Goal: Browse casually

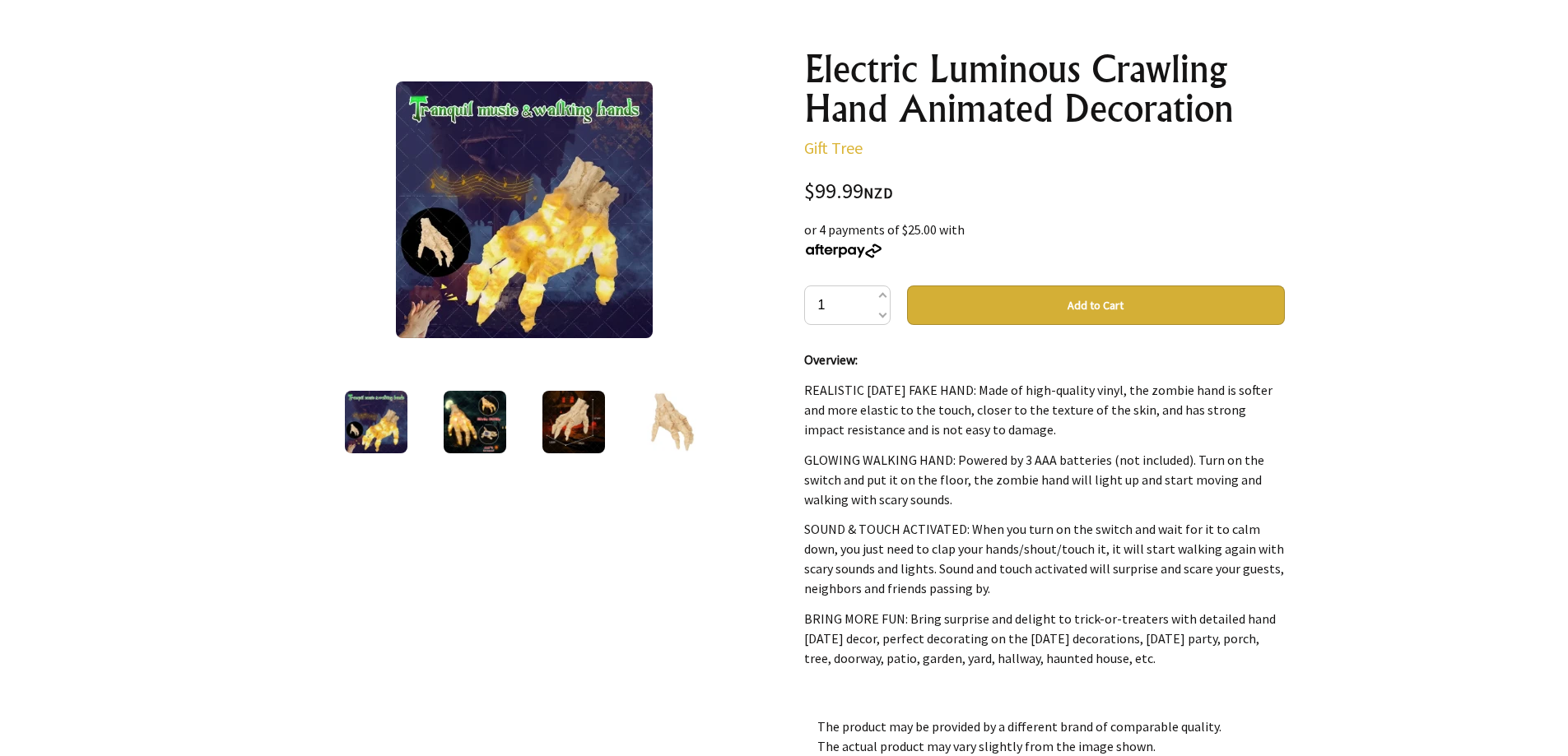
click at [670, 412] on img at bounding box center [672, 422] width 62 height 62
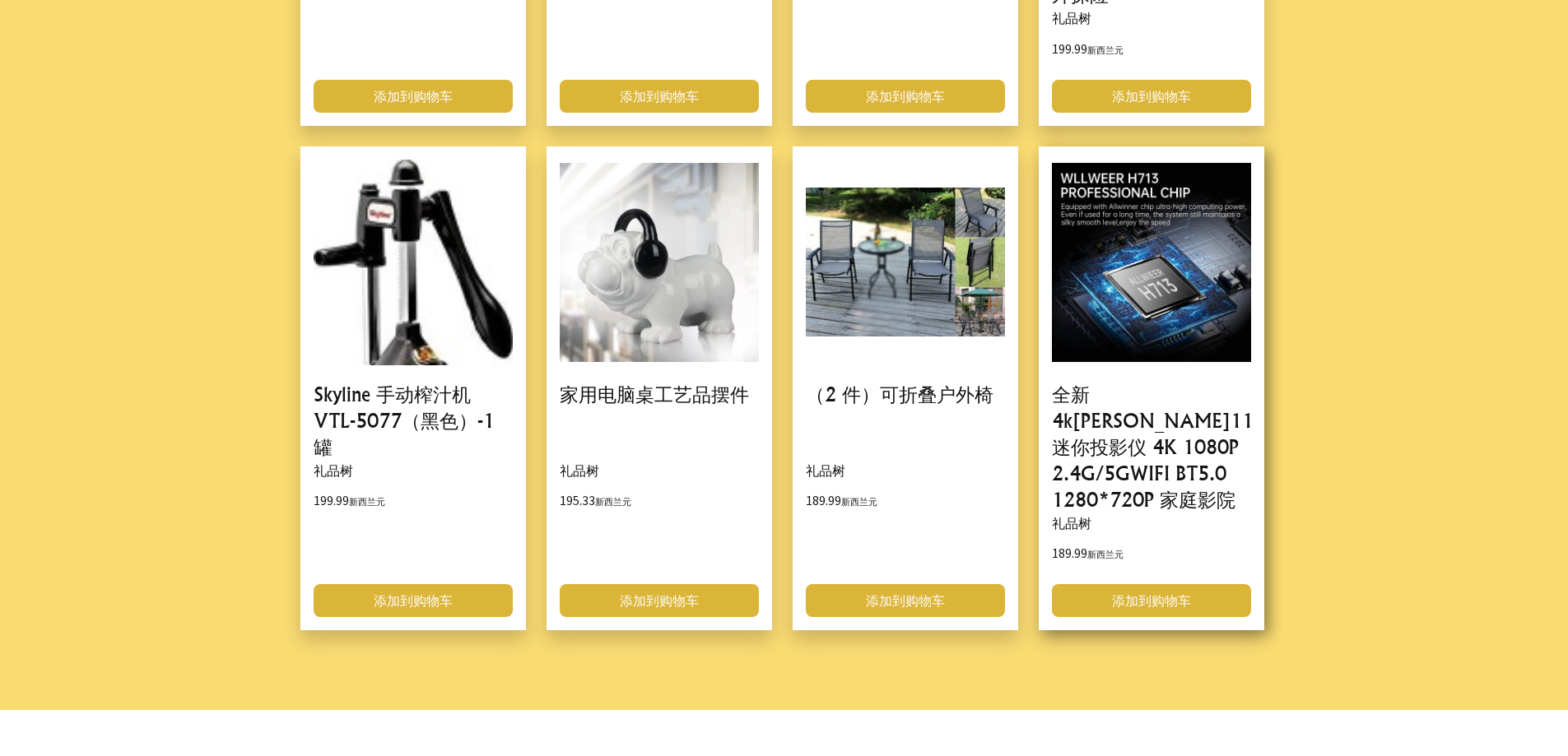
scroll to position [2188, 0]
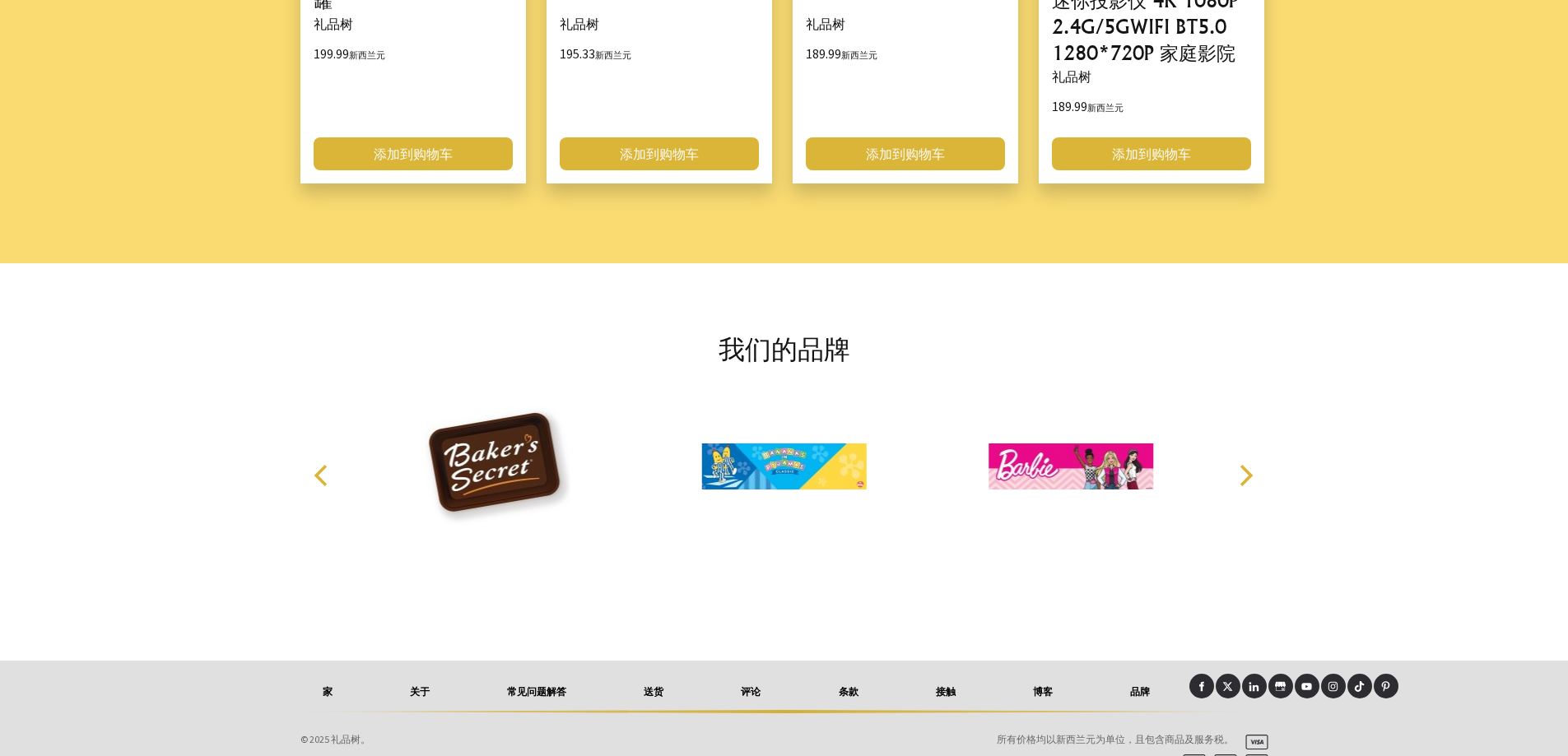
click at [1135, 686] on font "品牌" at bounding box center [1140, 692] width 20 height 12
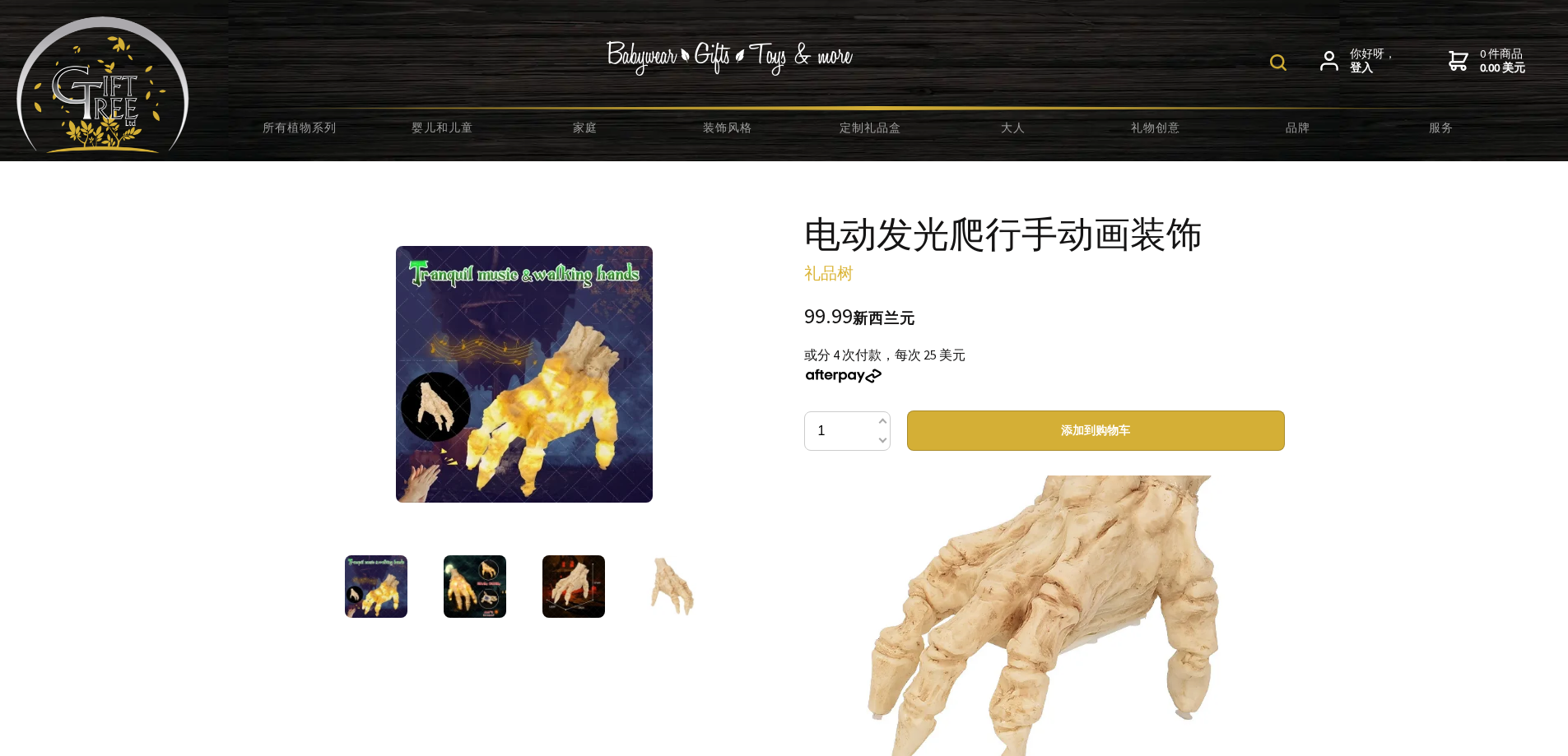
click at [1202, 248] on h1 "电动发光爬行手动画装饰" at bounding box center [1044, 234] width 480 height 40
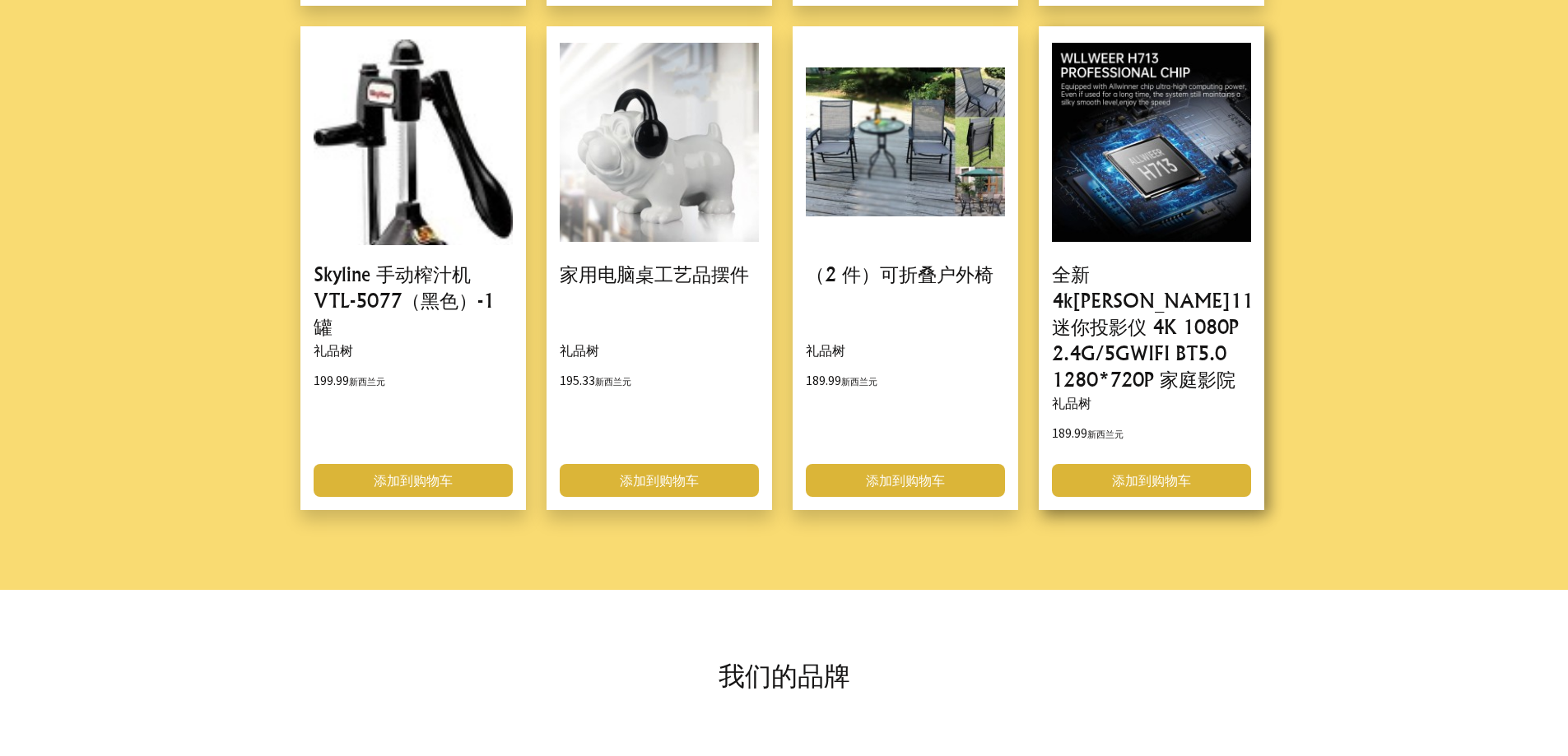
scroll to position [2188, 0]
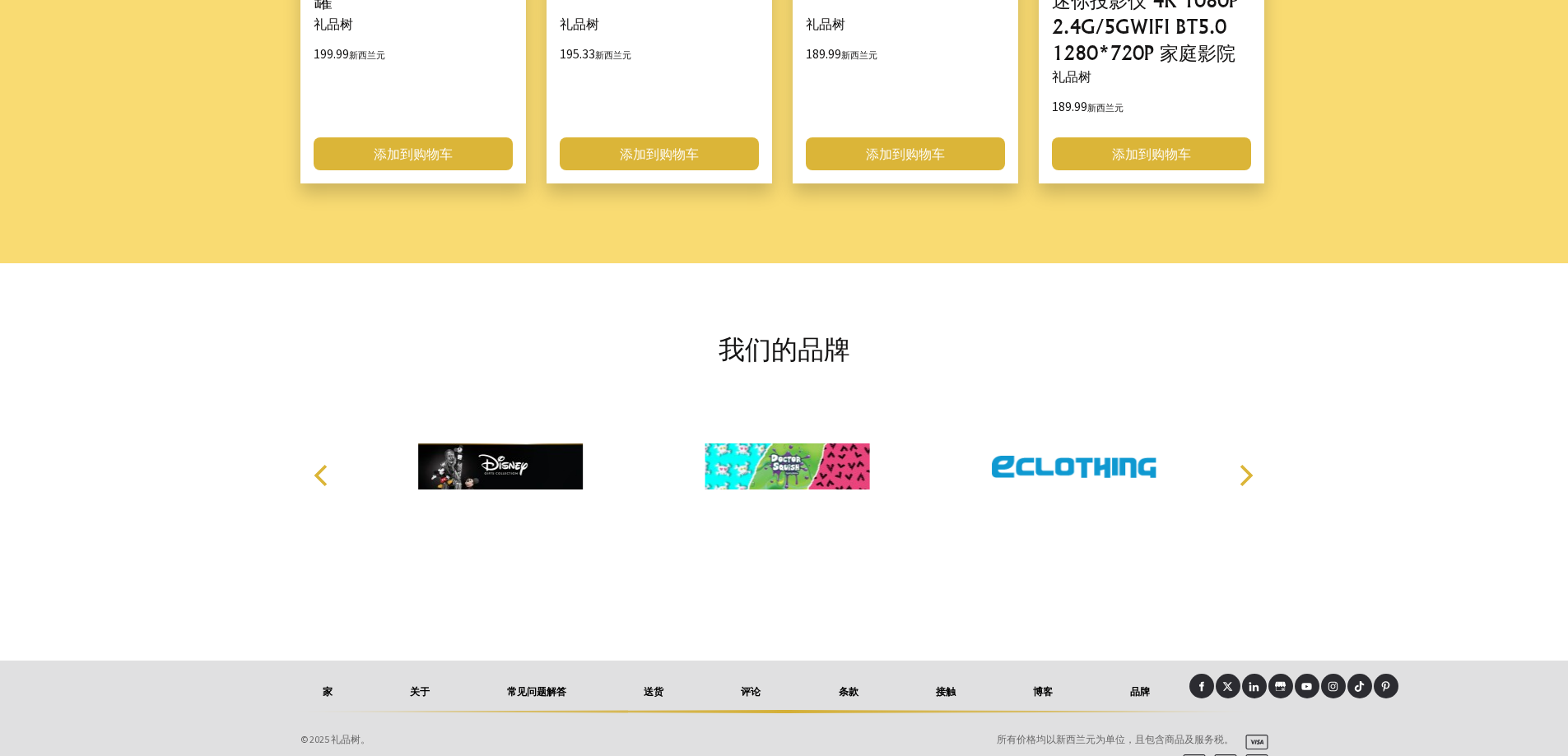
click at [428, 686] on font "关于" at bounding box center [420, 692] width 20 height 12
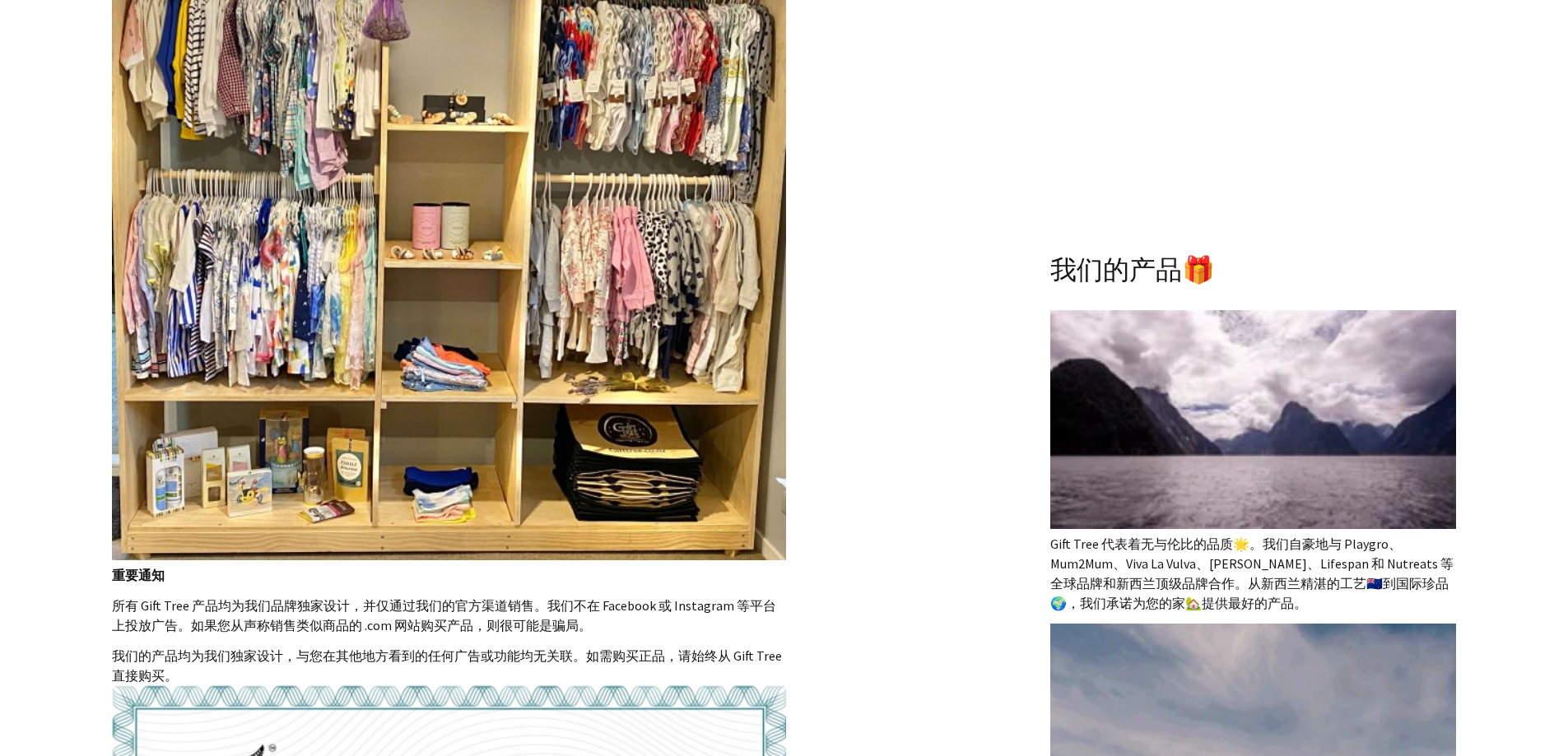
scroll to position [658, 0]
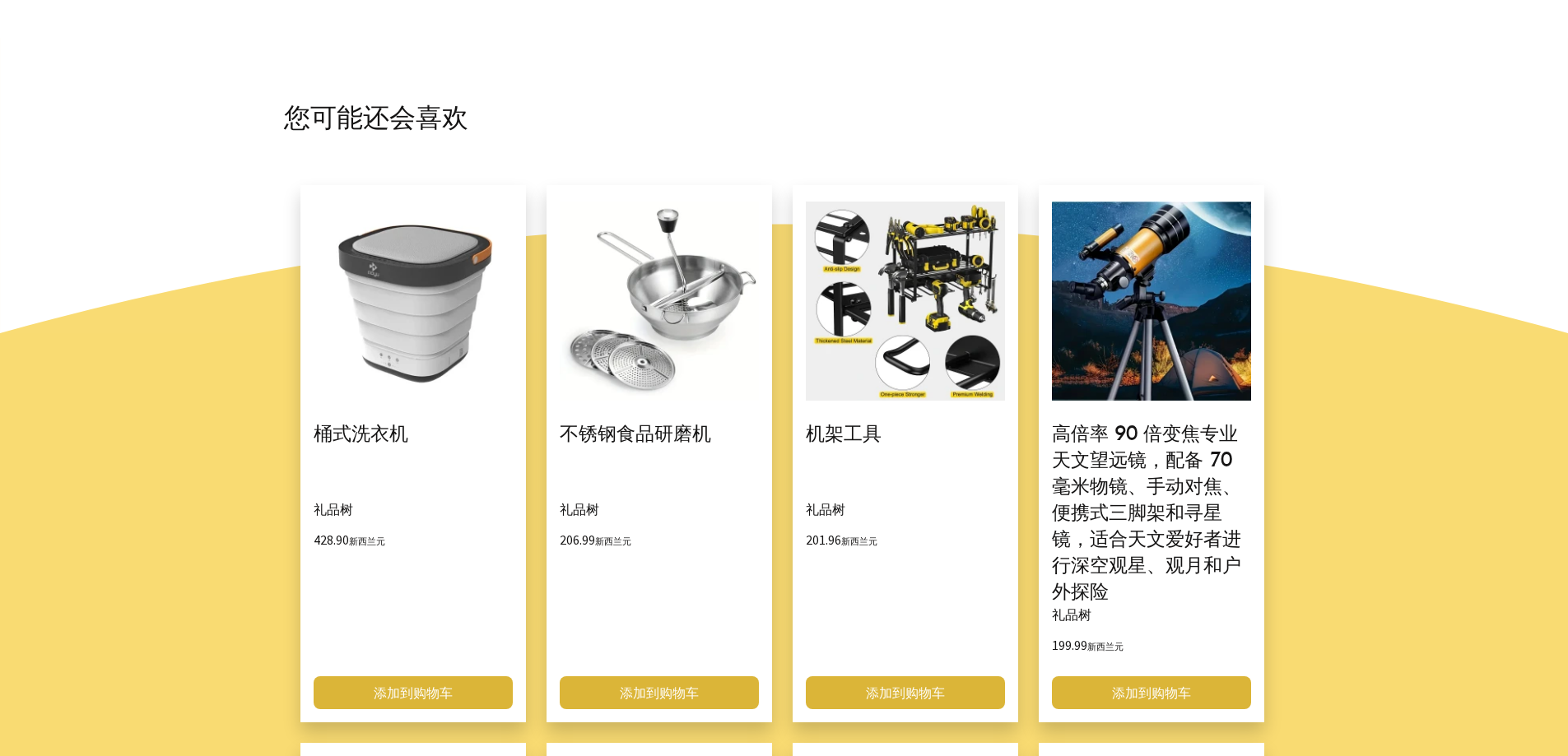
scroll to position [707, 0]
